Goal: Task Accomplishment & Management: Complete application form

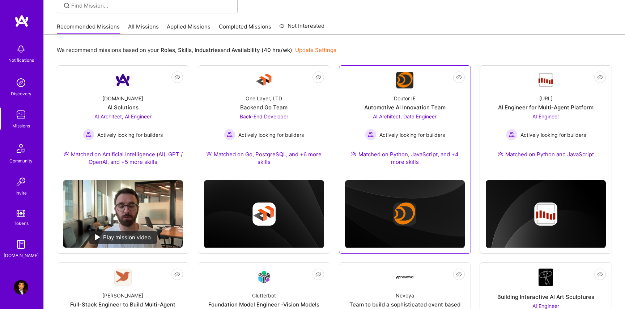
scroll to position [57, 0]
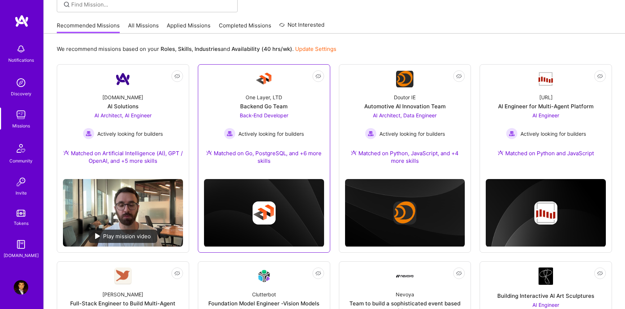
click at [277, 106] on div "Backend Go Team" at bounding box center [263, 107] width 47 height 8
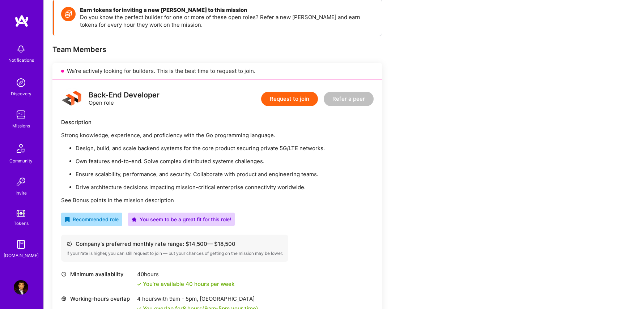
scroll to position [110, 0]
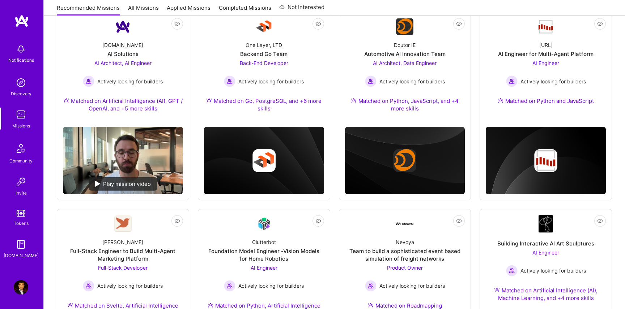
scroll to position [57, 0]
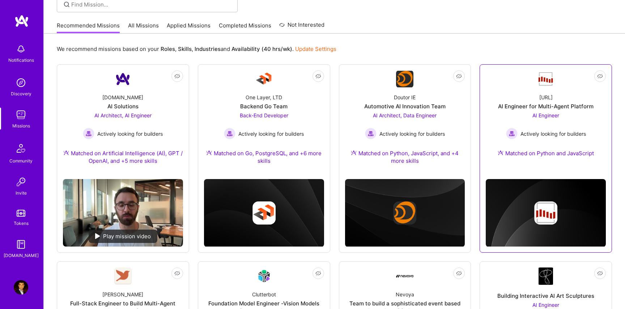
click at [508, 96] on div "[URL] AI Engineer for Multi-Agent Platform AI Engineer Actively looking for bui…" at bounding box center [545, 127] width 120 height 78
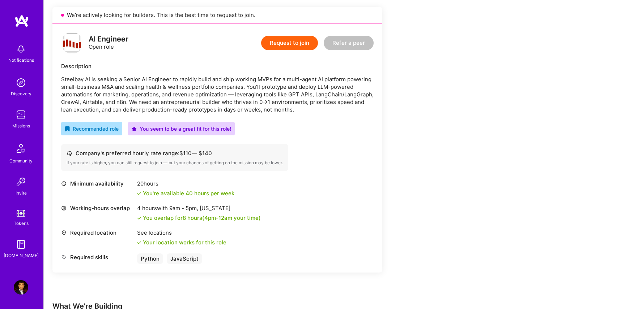
scroll to position [162, 0]
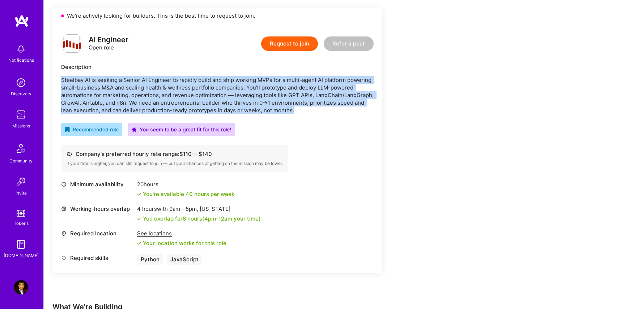
drag, startPoint x: 309, startPoint y: 111, endPoint x: 54, endPoint y: 82, distance: 256.5
click at [54, 82] on div "AI Engineer Open role Request to join Refer a peer Description Steelbay AI is s…" at bounding box center [217, 148] width 330 height 249
copy p "Steelbay AI is seeking a Senior AI Engineer to rapidly build and ship working M…"
click at [302, 38] on button "Request to join" at bounding box center [289, 44] width 57 height 14
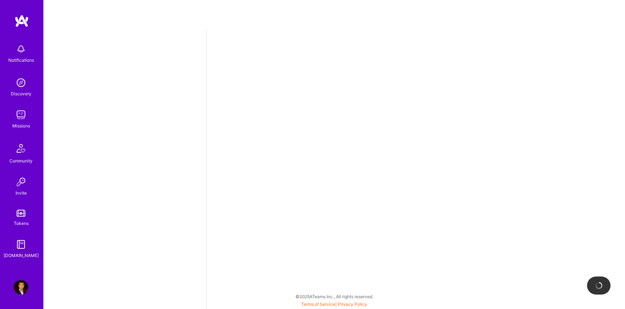
select select "US"
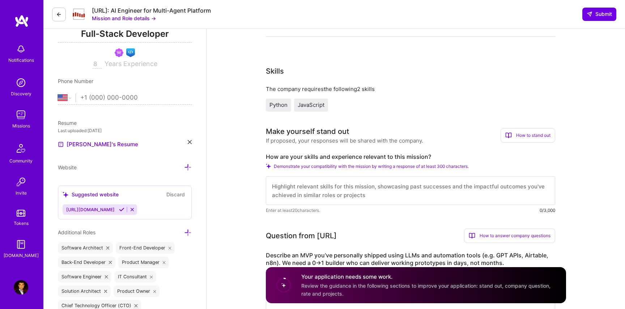
scroll to position [112, 0]
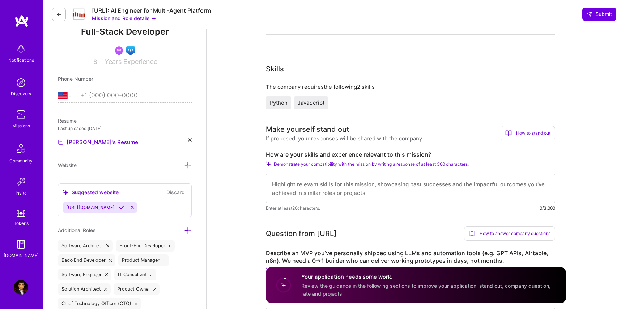
click at [457, 195] on textarea at bounding box center [410, 188] width 289 height 29
paste textarea "I move fast, ship real results, and thrive in 0→1. I’ve built and deployed AI-d…"
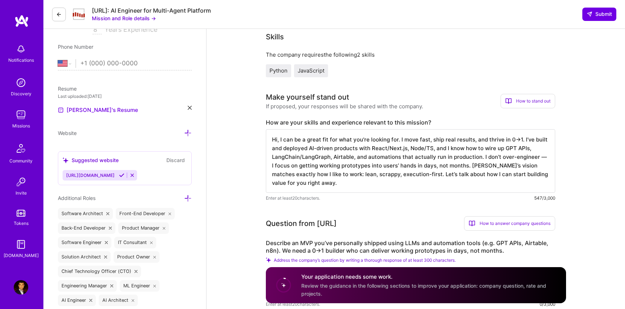
scroll to position [159, 0]
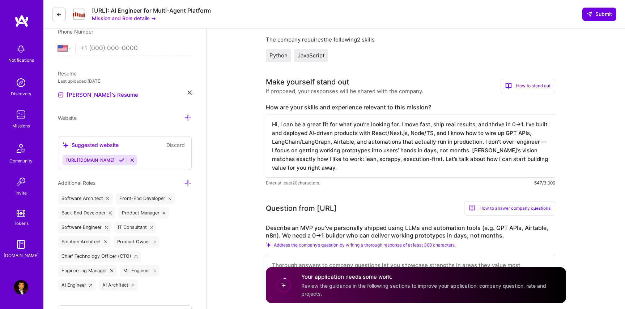
click at [342, 139] on textarea "Hi, I can be a great fit for what you're looking for. I move fast, ship real re…" at bounding box center [410, 146] width 289 height 64
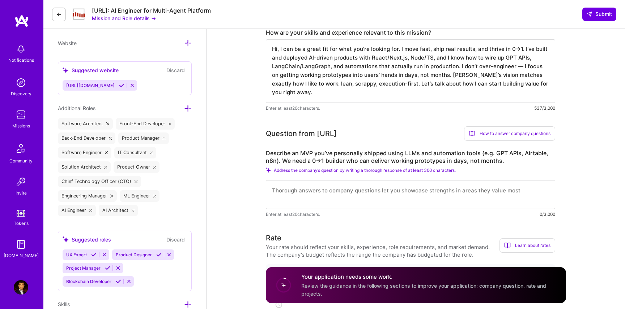
scroll to position [261, 0]
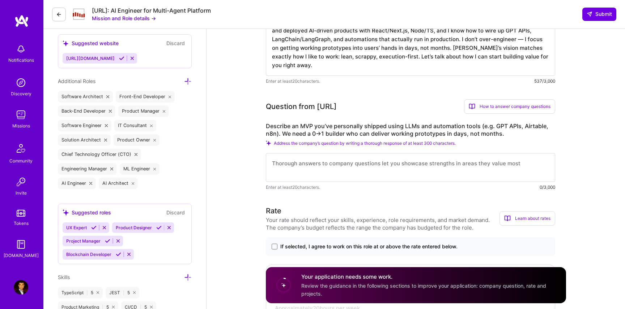
type textarea "Hi, I can be a great fit for what you're looking for. I move fast, ship real re…"
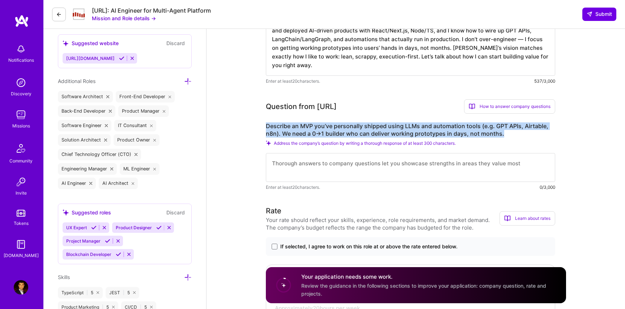
drag, startPoint x: 512, startPoint y: 130, endPoint x: 266, endPoint y: 123, distance: 246.6
click at [266, 123] on label "Describe an MVP you’ve personally shipped using LLMs and automation tools (e.g.…" at bounding box center [410, 130] width 289 height 15
copy label "Describe an MVP you’ve personally shipped using LLMs and automation tools (e.g.…"
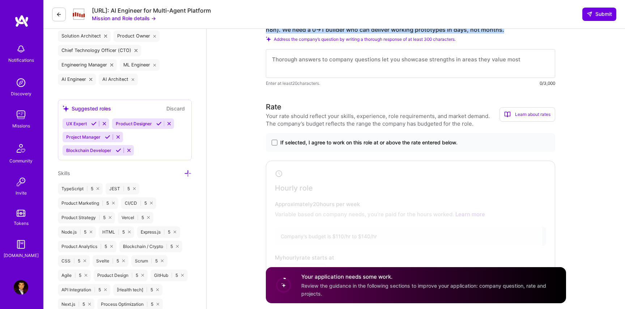
scroll to position [367, 0]
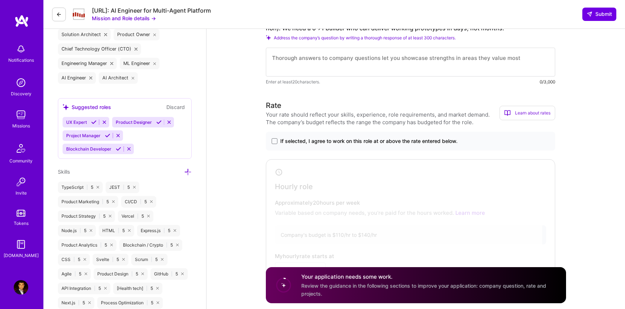
click at [315, 127] on div "Rate Your rate should reflect your skills, experience, role requirements, and m…" at bounding box center [410, 193] width 289 height 186
click at [301, 136] on div "If selected, I agree to work on this role at or above the rate entered below." at bounding box center [410, 141] width 289 height 19
click at [281, 147] on div "If selected, I agree to work on this role at or above the rate entered below." at bounding box center [410, 141] width 289 height 19
click at [277, 145] on label "If selected, I agree to work on this role at or above the rate entered below." at bounding box center [410, 141] width 278 height 7
click at [0, 0] on input "If selected, I agree to work on this role at or above the rate entered below." at bounding box center [0, 0] width 0 height 0
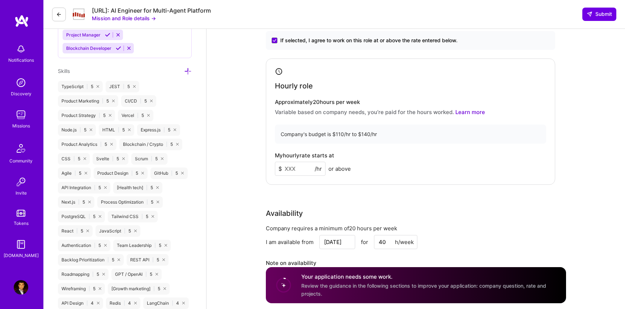
scroll to position [475, 0]
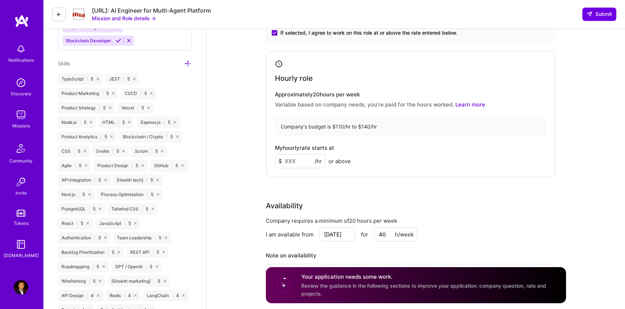
click at [298, 155] on input at bounding box center [300, 161] width 51 height 14
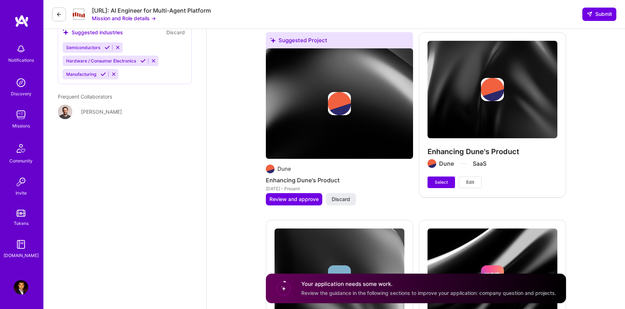
scroll to position [1476, 0]
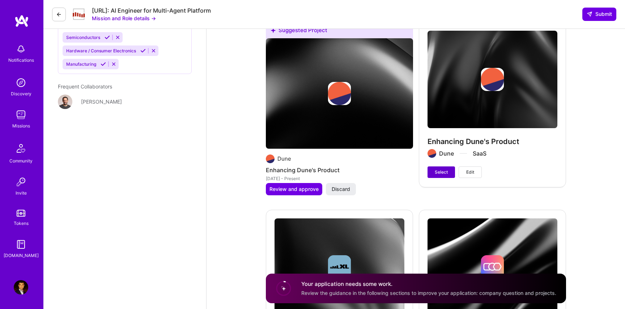
type input "130"
click at [433, 175] on button "Select" at bounding box center [440, 173] width 27 height 12
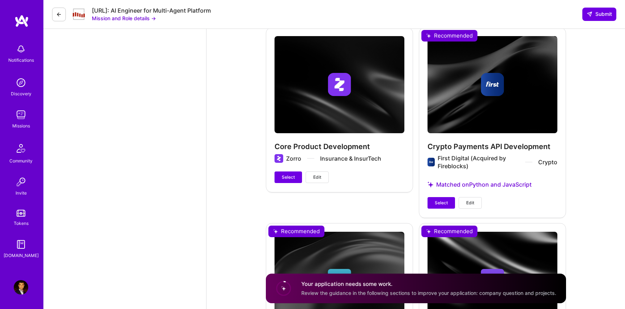
scroll to position [1823, 0]
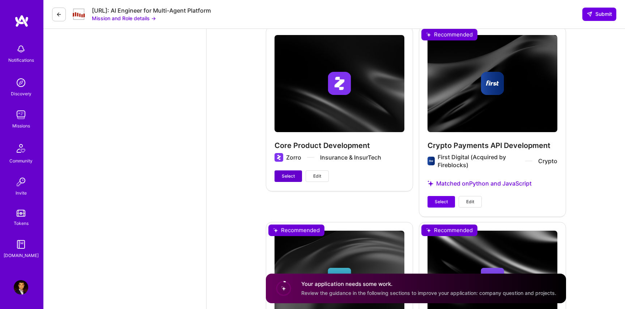
click at [292, 172] on button "Select" at bounding box center [287, 177] width 27 height 12
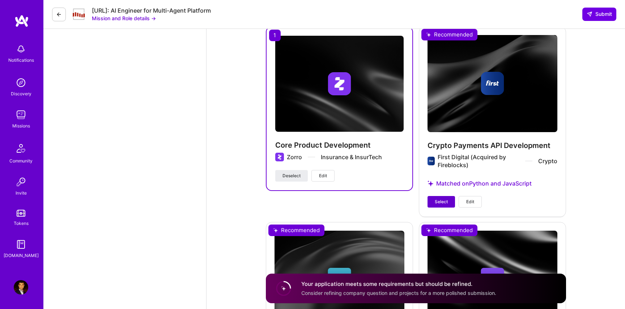
click at [446, 200] on span "Select" at bounding box center [440, 202] width 13 height 7
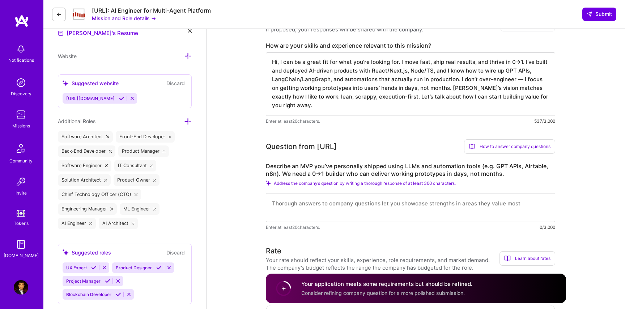
scroll to position [265, 0]
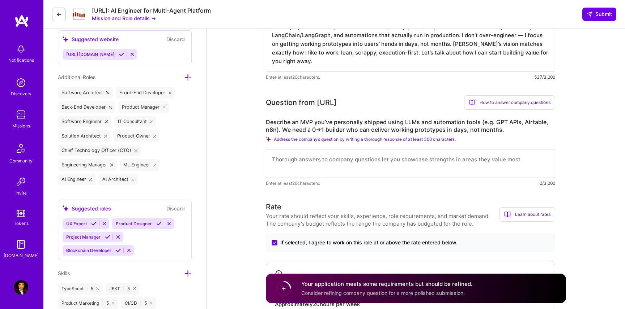
click at [312, 185] on span "Enter at least 20 characters." at bounding box center [293, 184] width 54 height 8
click at [319, 163] on textarea at bounding box center [410, 163] width 289 height 29
paste textarea "I recently built an MVP that automated inbound lead qualification for a startup…"
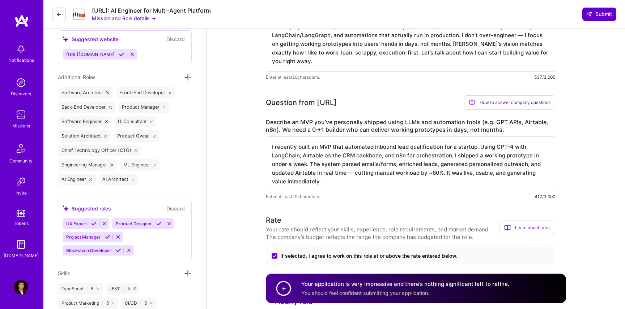
type textarea "I recently built an MVP that automated inbound lead qualification for a startup…"
click at [600, 18] on button "Submit" at bounding box center [599, 14] width 34 height 13
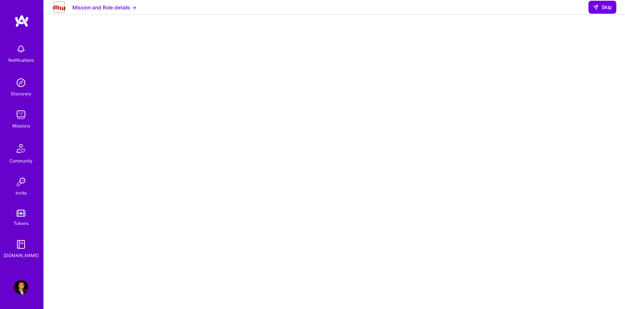
scroll to position [63, 0]
click at [604, 11] on span "Skip" at bounding box center [601, 7] width 19 height 7
select select "US"
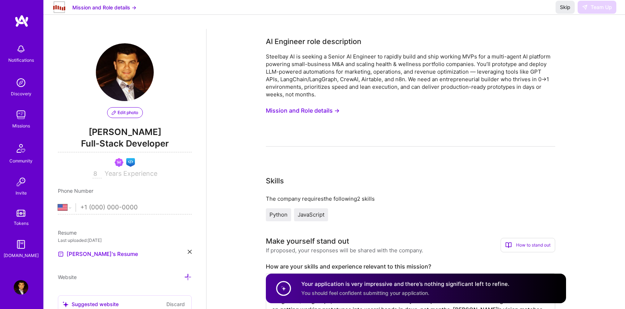
click at [21, 110] on img at bounding box center [21, 115] width 14 height 14
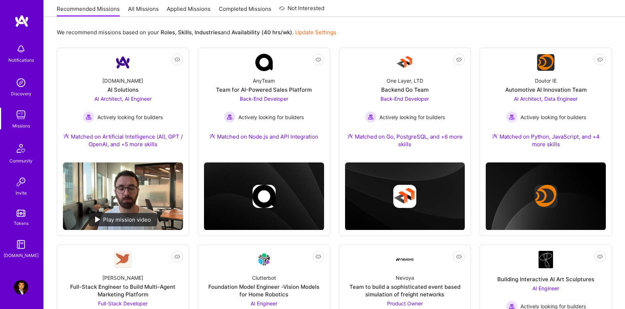
scroll to position [79, 0]
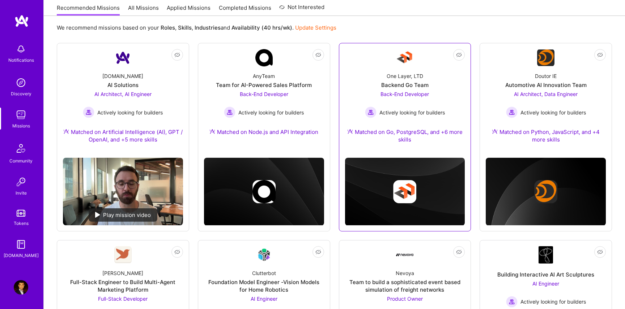
click at [383, 94] on span "Back-End Developer" at bounding box center [404, 94] width 48 height 6
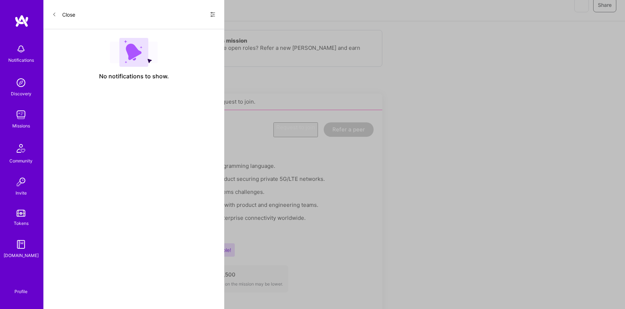
scroll to position [79, 0]
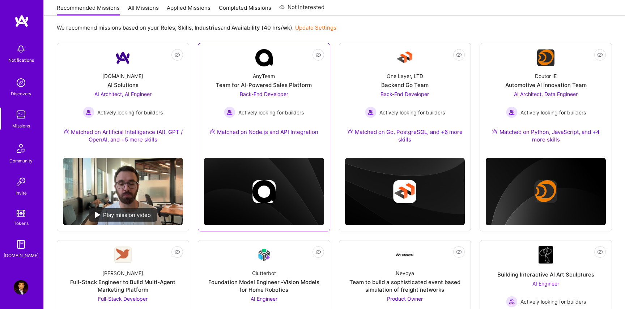
click at [309, 97] on div "AnyTeam Team for AI-Powered Sales Platform Back-End Developer Actively looking …" at bounding box center [264, 106] width 120 height 78
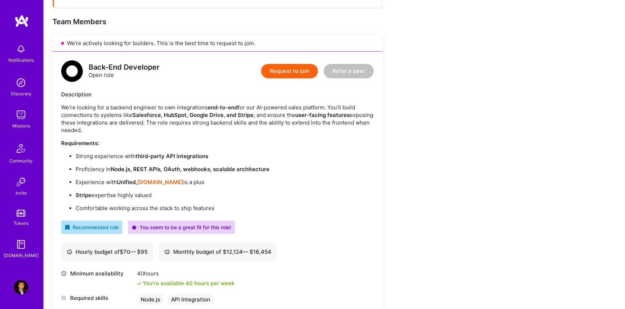
scroll to position [136, 0]
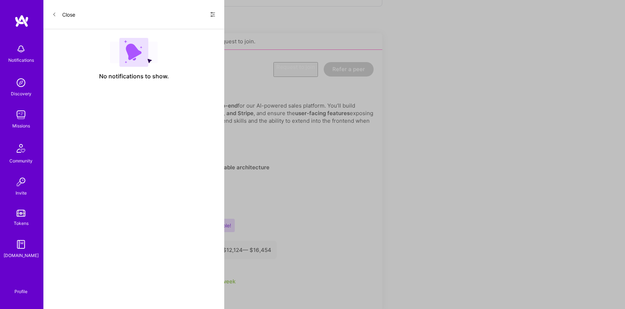
scroll to position [79, 0]
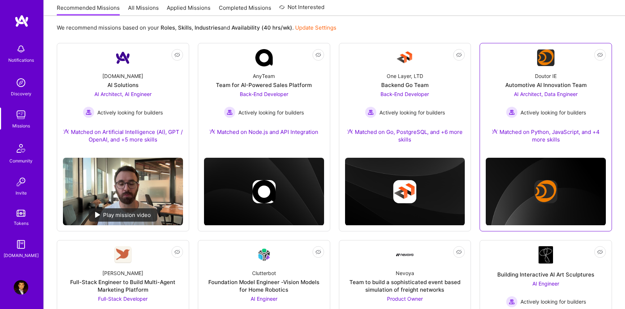
click at [538, 64] on img at bounding box center [545, 58] width 17 height 17
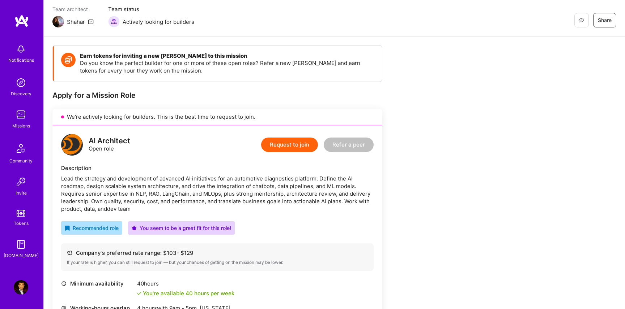
scroll to position [64, 0]
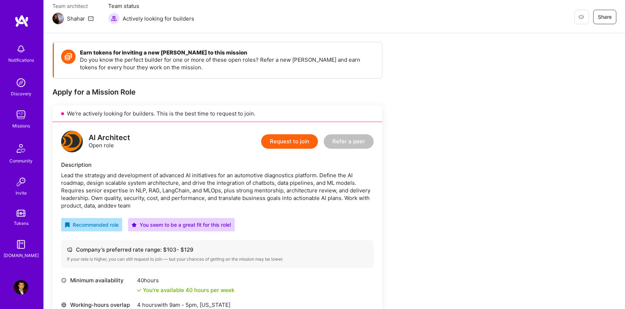
click at [303, 141] on button "Request to join" at bounding box center [289, 141] width 57 height 14
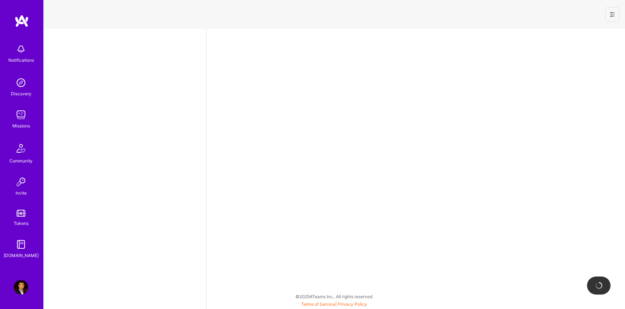
select select "US"
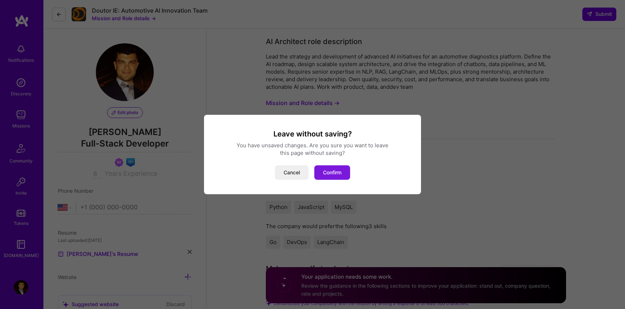
click at [326, 173] on button "Confirm" at bounding box center [332, 173] width 36 height 14
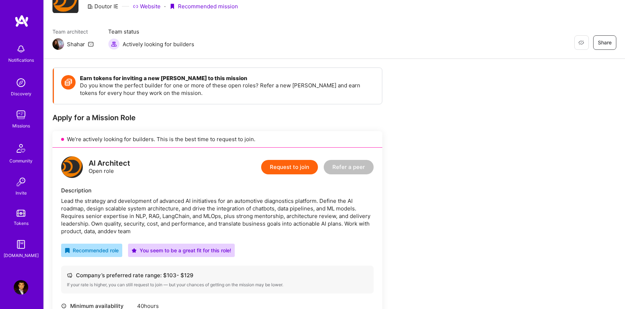
scroll to position [38, 0]
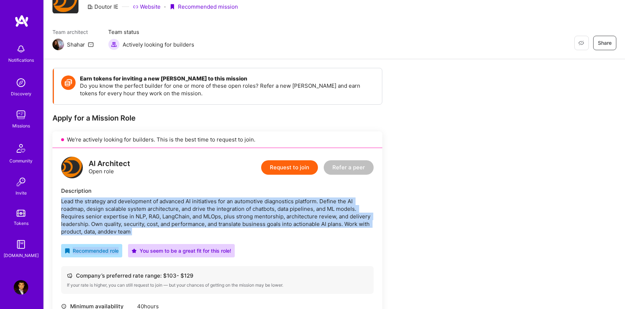
drag, startPoint x: 151, startPoint y: 237, endPoint x: 50, endPoint y: 202, distance: 107.3
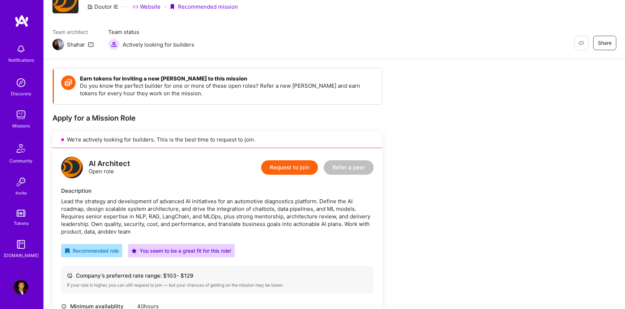
click at [157, 236] on div "AI Architect Open role Request to join Refer a peer Description Lead the strate…" at bounding box center [217, 280] width 330 height 265
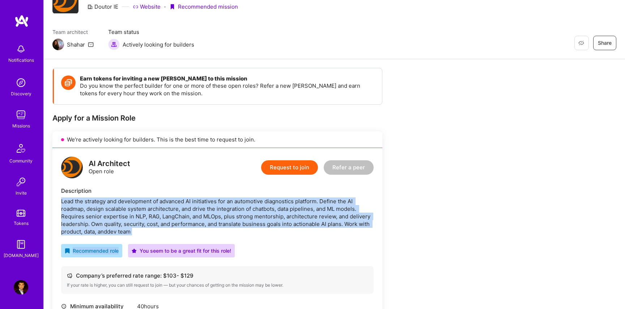
drag, startPoint x: 155, startPoint y: 236, endPoint x: 60, endPoint y: 204, distance: 99.9
click at [60, 204] on div "AI Architect Open role Request to join Refer a peer Description Lead the strate…" at bounding box center [217, 280] width 330 height 265
drag, startPoint x: 60, startPoint y: 200, endPoint x: 156, endPoint y: 232, distance: 100.9
click at [156, 232] on div "AI Architect Open role Request to join Refer a peer Description Lead the strate…" at bounding box center [217, 280] width 330 height 265
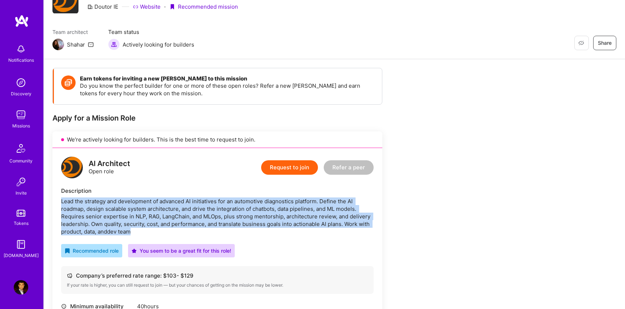
copy div "Lead the strategy and development of advanced AI initiatives for an automotive …"
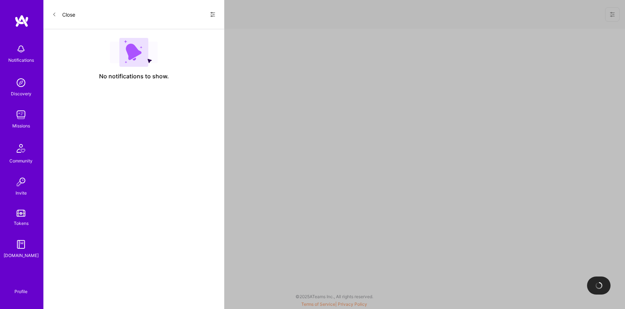
scroll to position [64, 0]
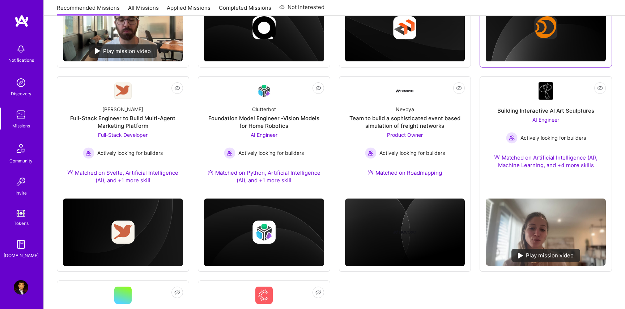
scroll to position [246, 0]
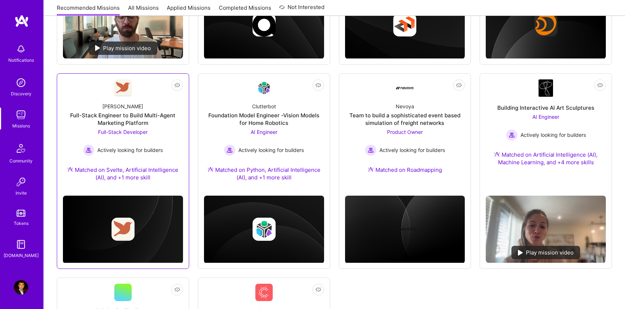
click at [142, 105] on div "[PERSON_NAME] Full-Stack Engineer to Build Multi-Agent Marketing Platform Full-…" at bounding box center [123, 143] width 120 height 93
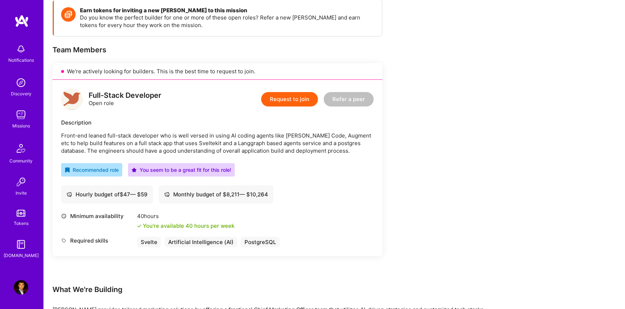
scroll to position [106, 0]
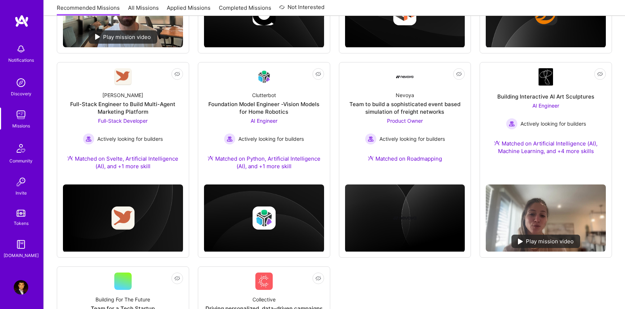
scroll to position [258, 0]
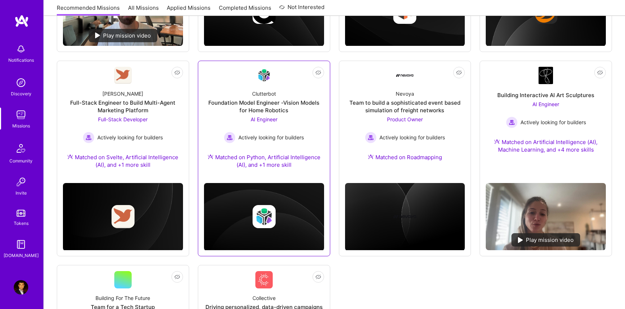
click at [303, 92] on div "Clutterbot Foundation Model Engineer -Vision Models for Home Robotics AI Engine…" at bounding box center [264, 130] width 120 height 93
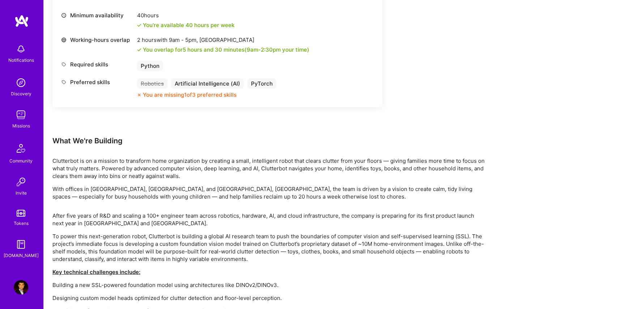
scroll to position [355, 0]
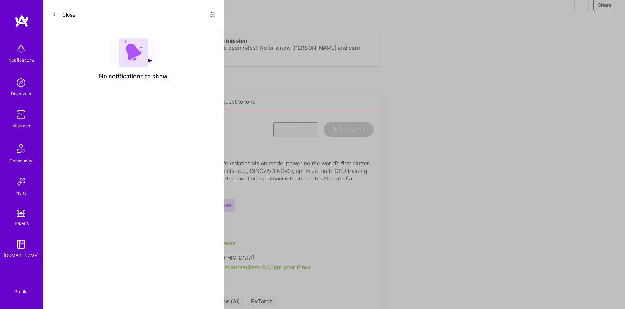
scroll to position [258, 0]
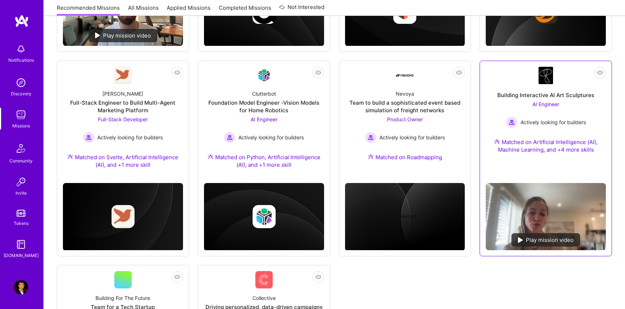
click at [495, 105] on div "Building Interactive AI Art Sculptures AI Engineer Actively looking for builder…" at bounding box center [545, 123] width 120 height 78
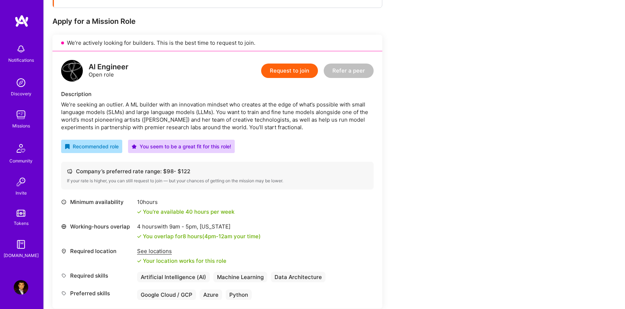
scroll to position [137, 0]
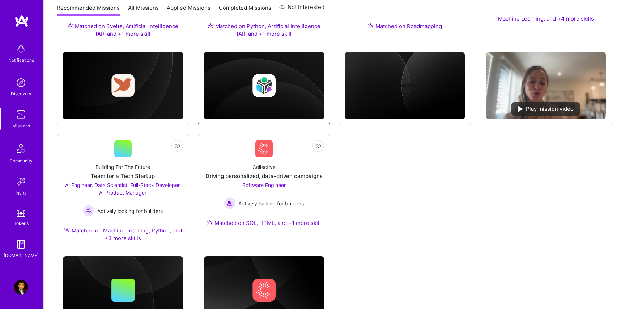
scroll to position [390, 0]
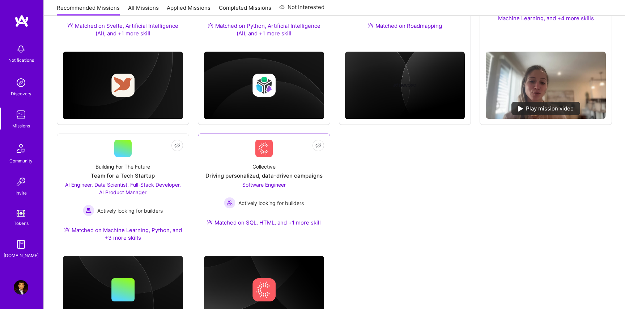
click at [306, 179] on div "Driving personalized, data-driven campaigns" at bounding box center [263, 176] width 117 height 8
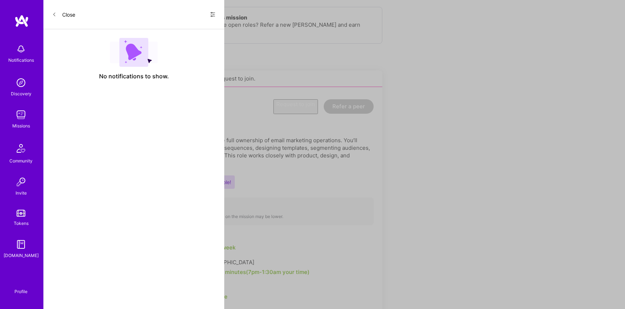
scroll to position [390, 0]
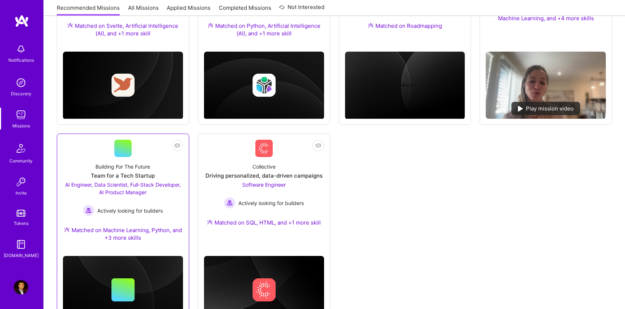
click at [163, 199] on div "AI Engineer, Data Scientist, Full-Stack Developer, AI Product Manager Actively …" at bounding box center [123, 198] width 120 height 35
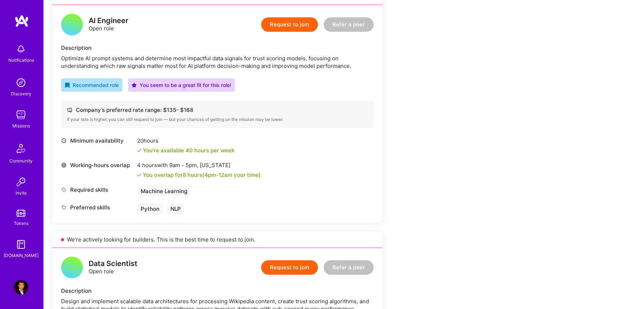
scroll to position [446, 0]
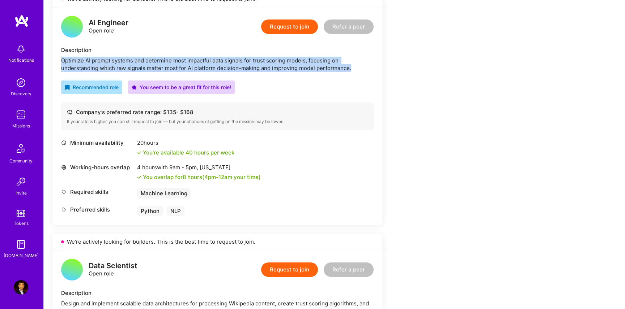
drag, startPoint x: 356, startPoint y: 68, endPoint x: 46, endPoint y: 55, distance: 311.1
copy div "Optimize AI prompt systems and determine most impactful data signals for trust …"
click at [307, 29] on button "Request to join" at bounding box center [289, 27] width 57 height 14
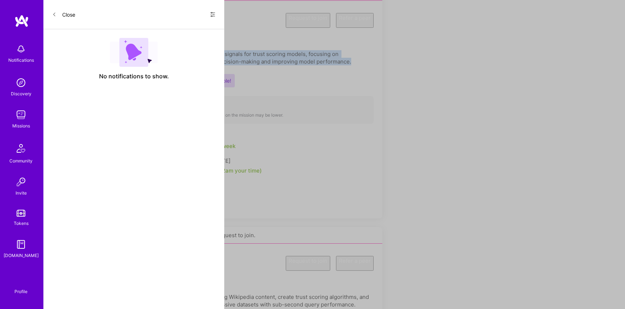
select select "US"
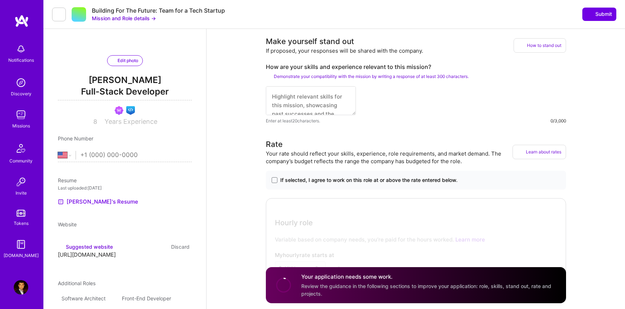
select select "US"
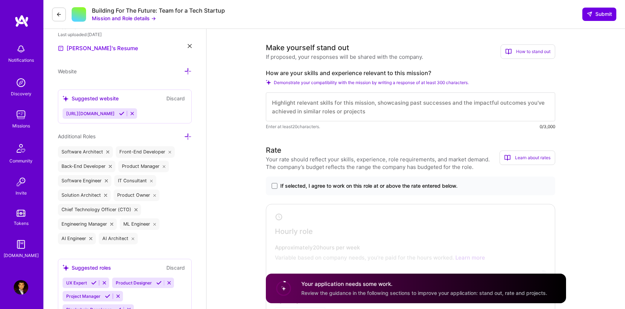
scroll to position [205, 0]
click at [340, 104] on textarea at bounding box center [410, 107] width 289 height 29
paste textarea "I specialize in optimizing LLM prompt systems and building data-driven feedback…"
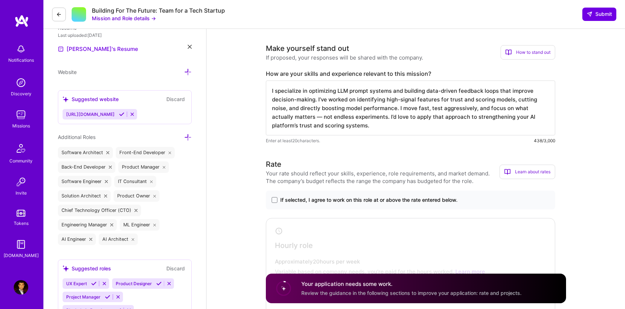
click at [275, 92] on textarea "I specialize in optimizing LLM prompt systems and building data-driven feedback…" at bounding box center [410, 108] width 289 height 55
click at [447, 103] on textarea "I can be a great fit for what you're looking for. I've worked in optimizing LLM…" at bounding box center [410, 108] width 289 height 55
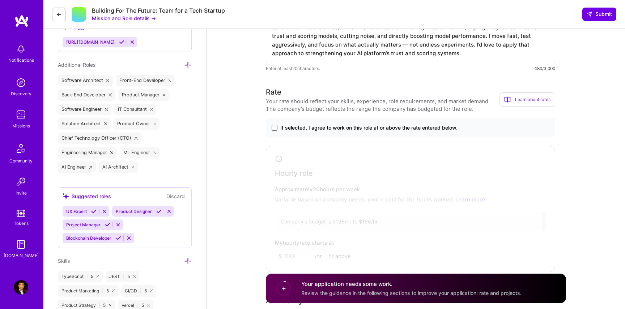
scroll to position [279, 0]
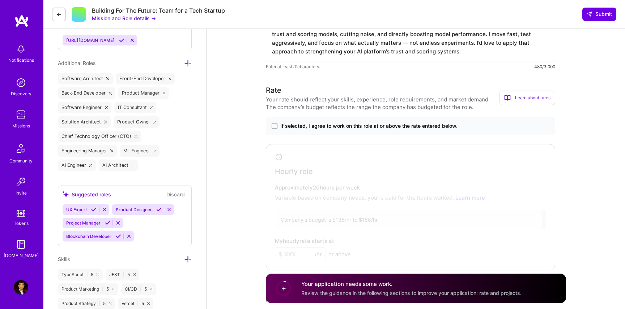
type textarea "I can be a great fit for what you're looking for. I've worked in optimizing LLM…"
click at [300, 120] on div "If selected, I agree to work on this role at or above the rate entered below." at bounding box center [410, 126] width 289 height 19
click at [297, 124] on span "If selected, I agree to work on this role at or above the rate entered below." at bounding box center [368, 126] width 177 height 7
click at [0, 0] on input "If selected, I agree to work on this role at or above the rate entered below." at bounding box center [0, 0] width 0 height 0
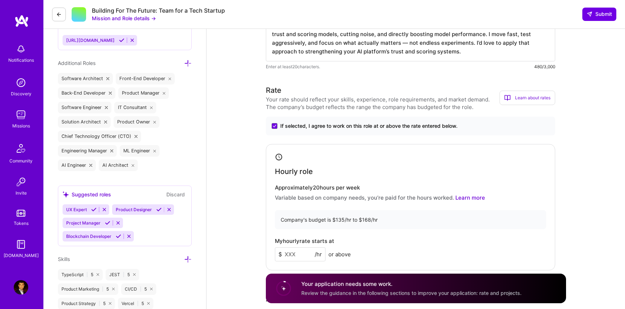
scroll to position [326, 0]
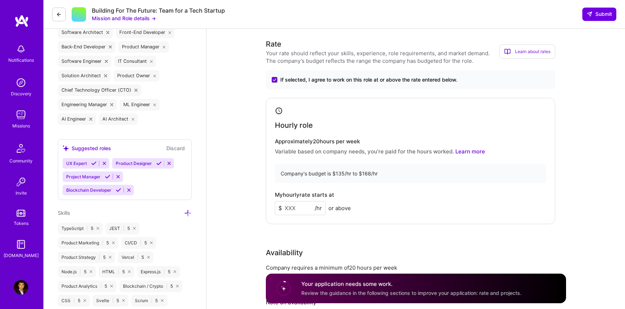
click at [301, 210] on input at bounding box center [300, 208] width 51 height 14
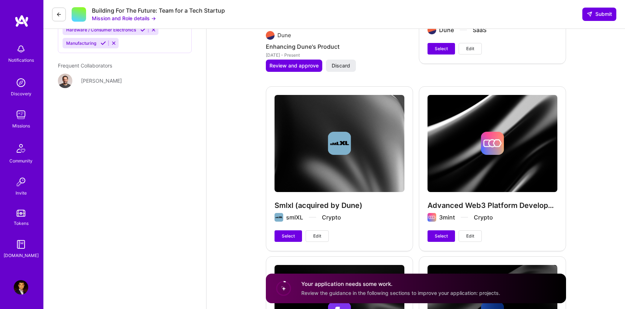
scroll to position [1502, 0]
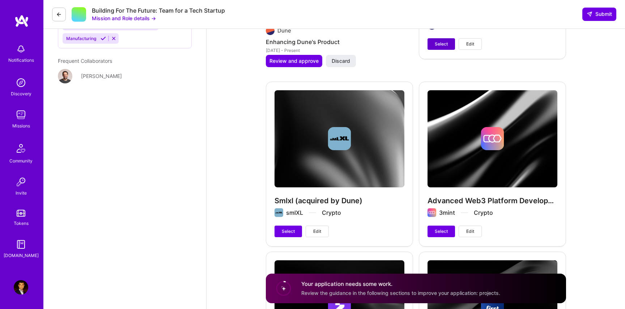
type input "140"
click at [440, 39] on button "Select" at bounding box center [440, 44] width 27 height 12
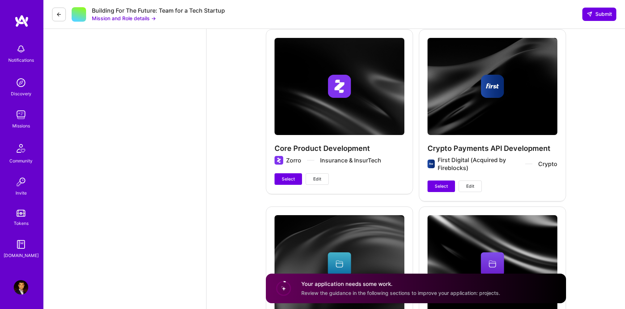
scroll to position [1723, 0]
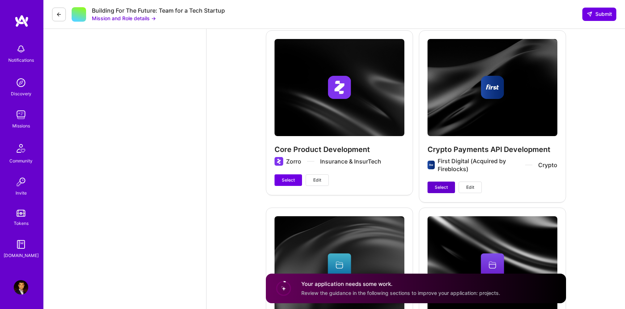
click at [430, 189] on button "Select" at bounding box center [440, 188] width 27 height 12
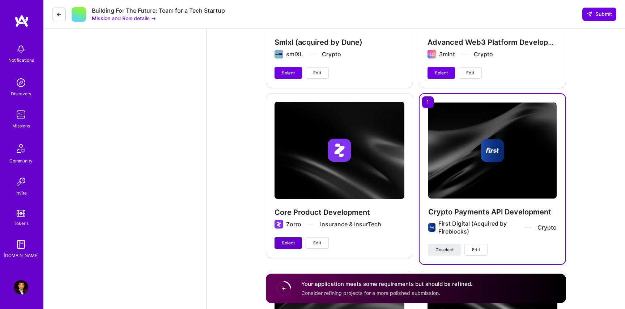
scroll to position [1660, 0]
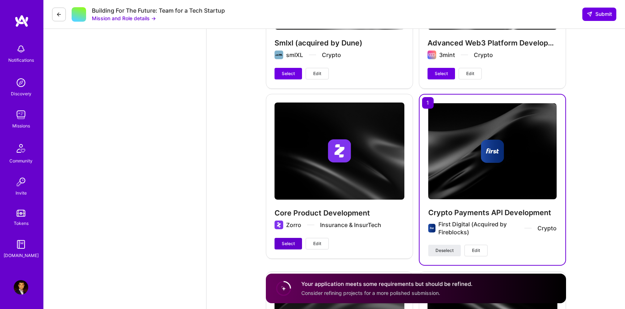
click at [286, 242] on span "Select" at bounding box center [288, 244] width 13 height 7
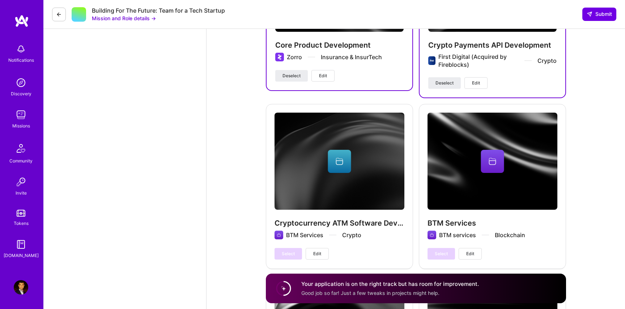
scroll to position [1821, 0]
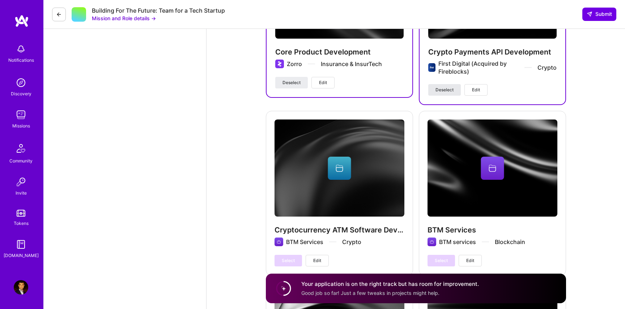
click at [446, 94] on button "Deselect" at bounding box center [444, 90] width 33 height 12
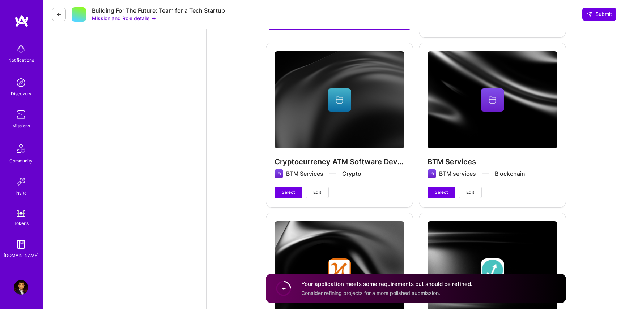
scroll to position [1888, 0]
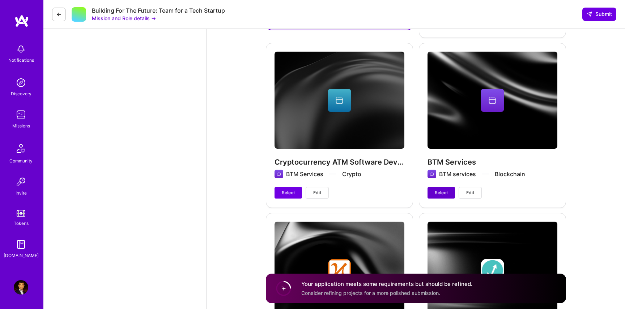
click at [437, 192] on span "Select" at bounding box center [440, 193] width 13 height 7
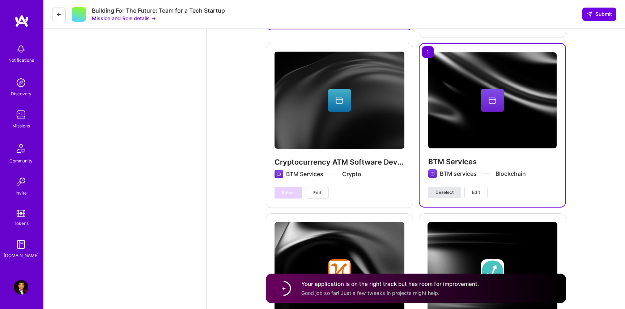
click at [438, 192] on span "Deselect" at bounding box center [444, 192] width 18 height 7
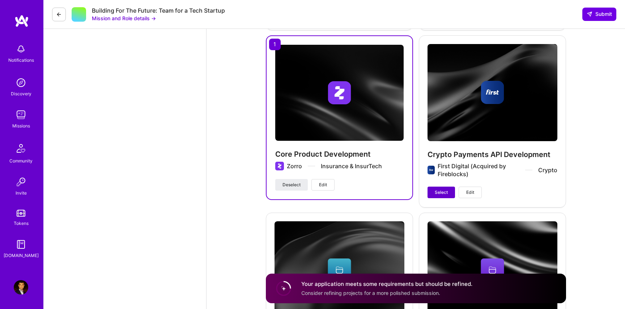
click at [437, 196] on button "Select" at bounding box center [440, 193] width 27 height 12
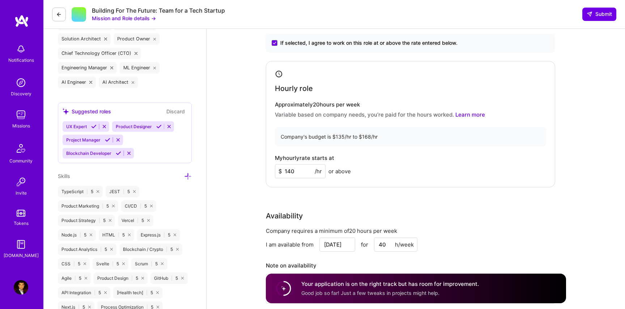
scroll to position [0, 0]
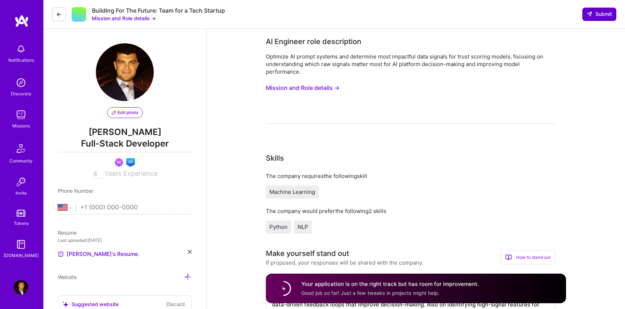
click at [605, 17] on span "Submit" at bounding box center [598, 13] width 25 height 7
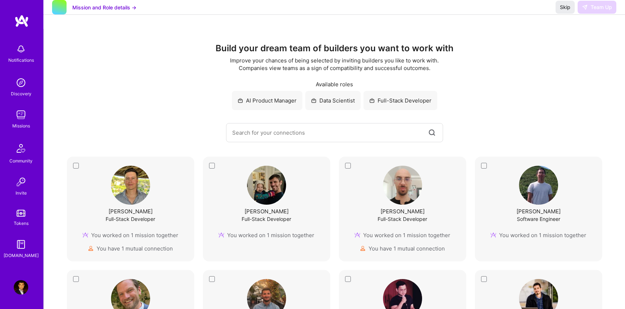
click at [27, 121] on img at bounding box center [21, 115] width 14 height 14
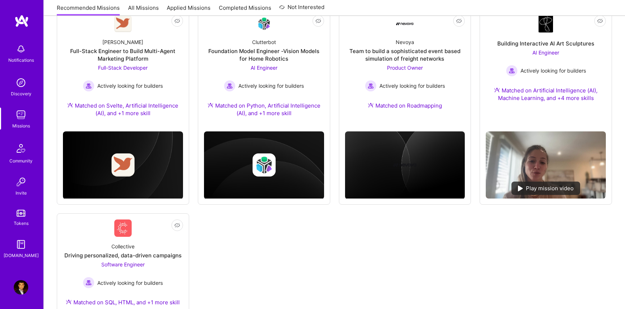
scroll to position [413, 0]
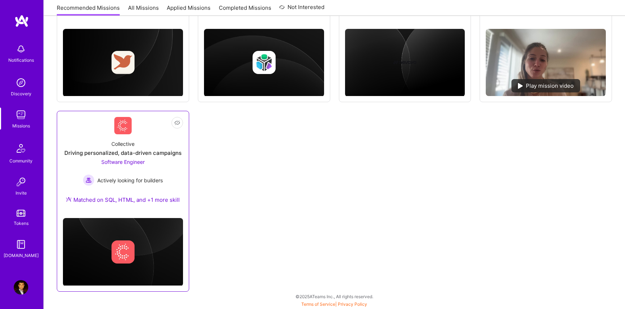
click at [165, 176] on div "Collective Driving personalized, data-driven campaigns Software Engineer Active…" at bounding box center [123, 173] width 120 height 78
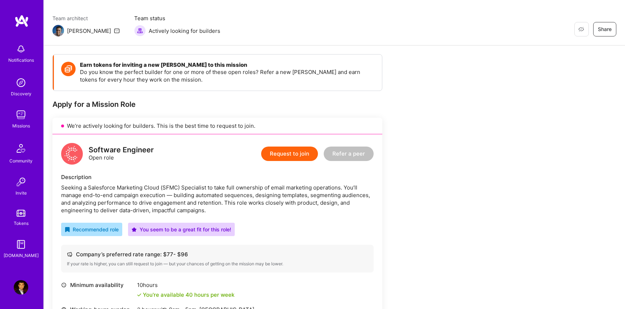
scroll to position [52, 0]
click at [27, 108] on img at bounding box center [21, 115] width 14 height 14
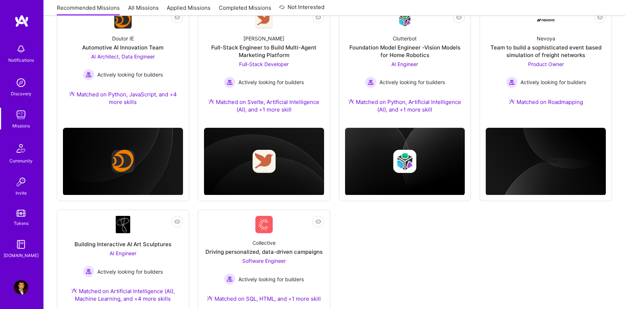
scroll to position [413, 0]
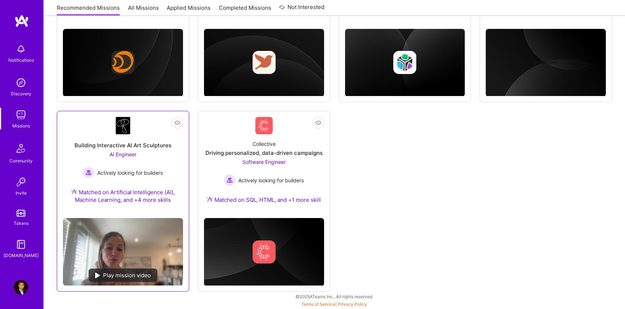
click at [93, 169] on img at bounding box center [89, 173] width 12 height 12
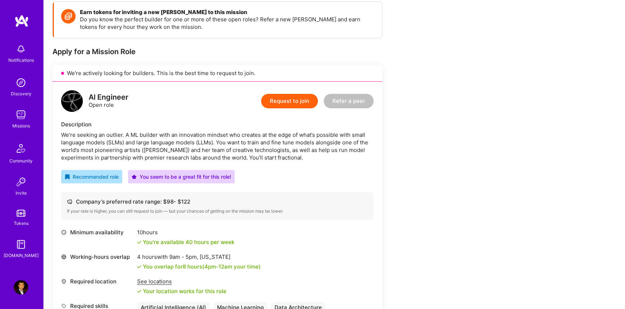
scroll to position [103, 0]
click at [21, 114] on img at bounding box center [21, 115] width 14 height 14
